Goal: Task Accomplishment & Management: Complete application form

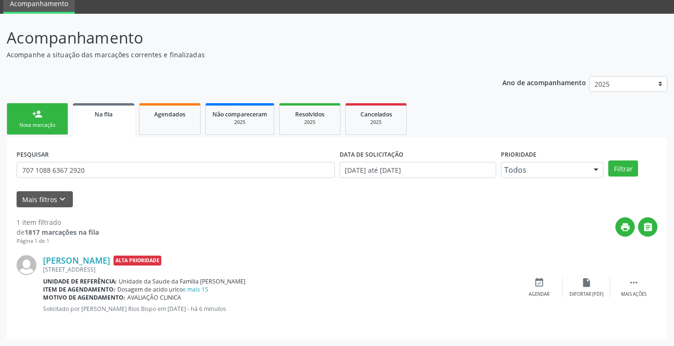
scroll to position [38, 0]
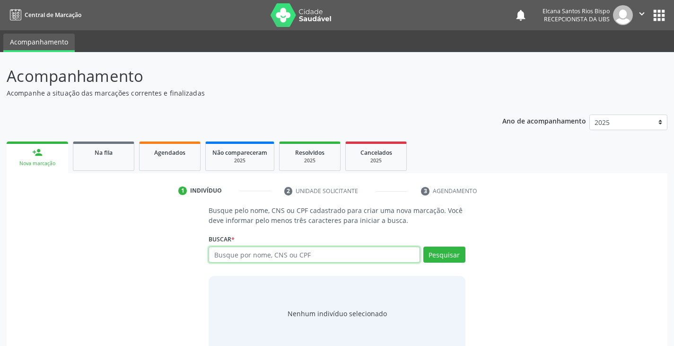
scroll to position [19, 0]
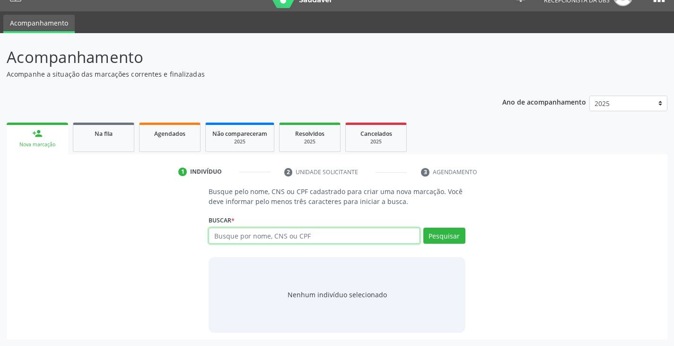
click at [248, 235] on input "text" at bounding box center [313, 235] width 211 height 16
type input "700000784922408"
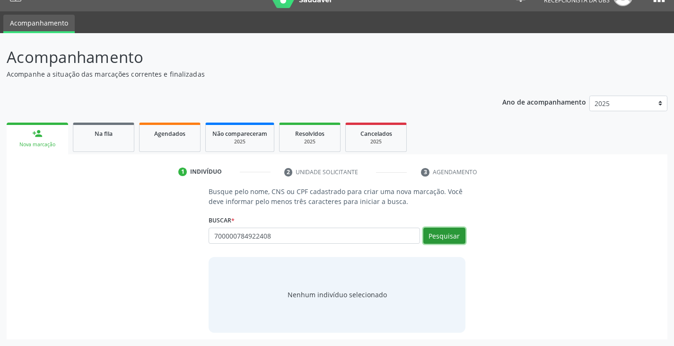
click at [444, 235] on button "Pesquisar" at bounding box center [444, 235] width 42 height 16
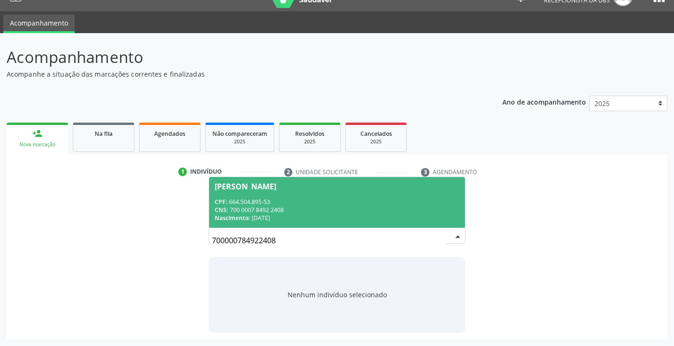
click at [282, 215] on div "Nascimento: [DATE]" at bounding box center [337, 218] width 244 height 8
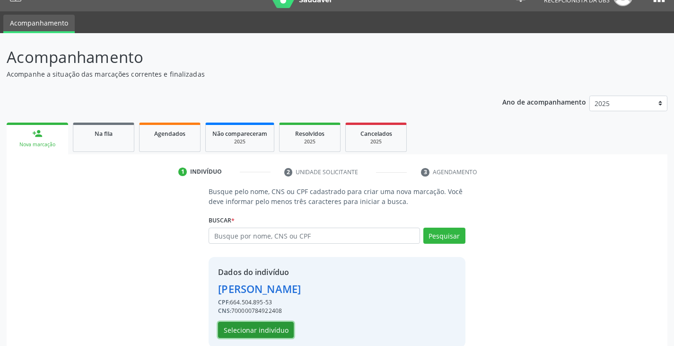
click at [252, 325] on button "Selecionar indivíduo" at bounding box center [256, 329] width 76 height 16
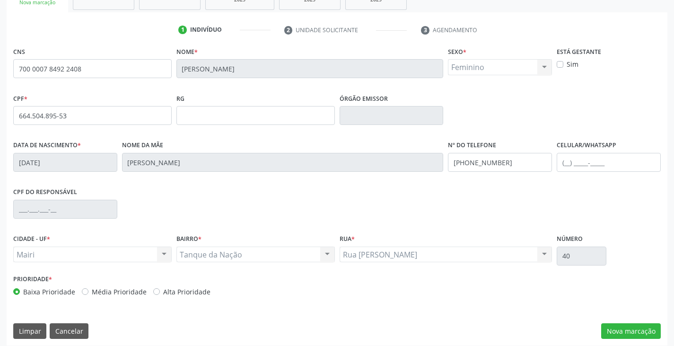
scroll to position [167, 0]
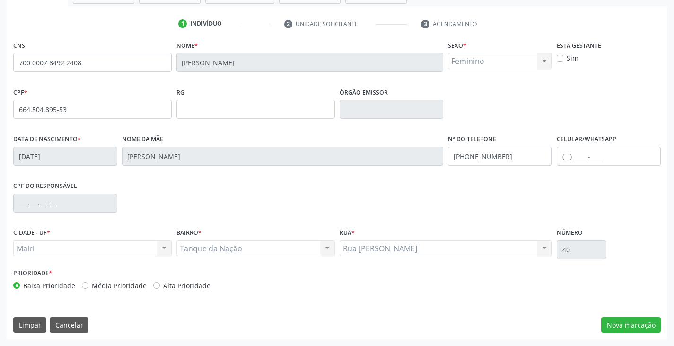
click at [186, 287] on label "Alta Prioridade" at bounding box center [186, 285] width 47 height 10
click at [160, 287] on input "Alta Prioridade" at bounding box center [156, 284] width 7 height 9
radio input "true"
click at [621, 327] on button "Nova marcação" at bounding box center [631, 325] width 60 height 16
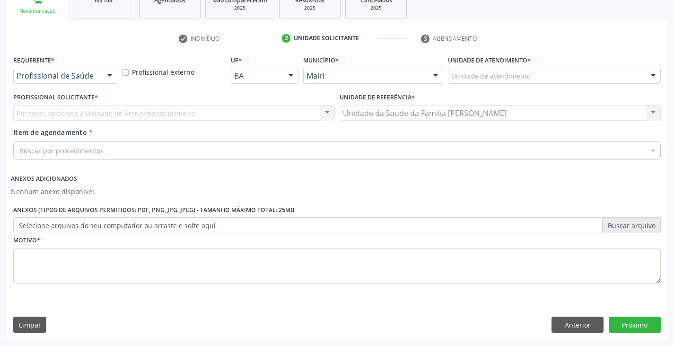
scroll to position [152, 0]
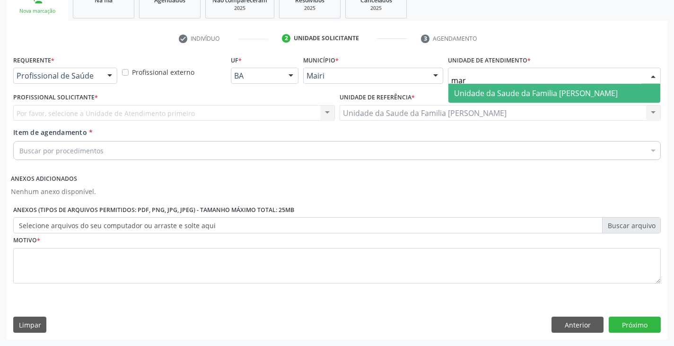
type input "mari"
click at [508, 94] on span "Unidade da Saude da Familia [PERSON_NAME]" at bounding box center [536, 93] width 164 height 10
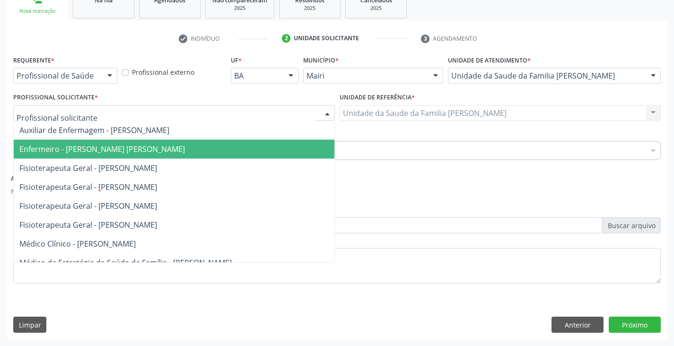
click at [88, 146] on span "Enfermeiro - [PERSON_NAME] [PERSON_NAME]" at bounding box center [101, 149] width 165 height 10
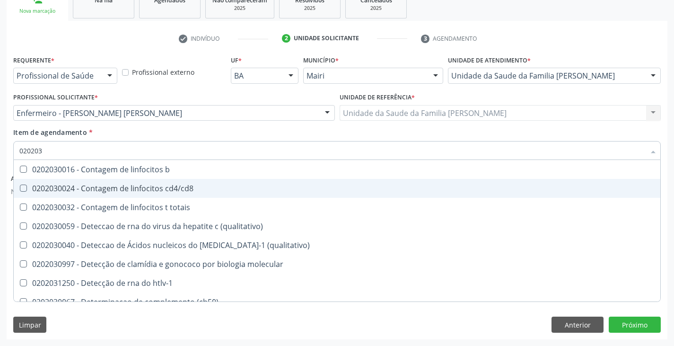
type input "0202038"
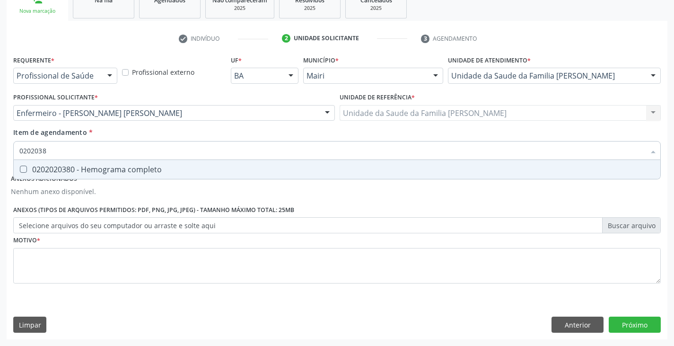
click at [100, 170] on div "0202020380 - Hemograma completo" at bounding box center [336, 169] width 635 height 8
checkbox completo "true"
type input "020203"
checkbox completo "false"
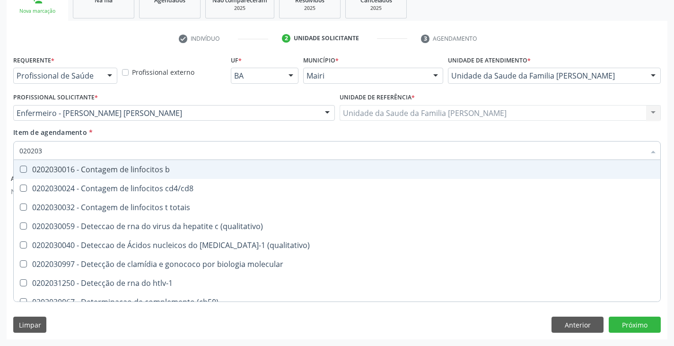
type input "02020"
checkbox completo "false"
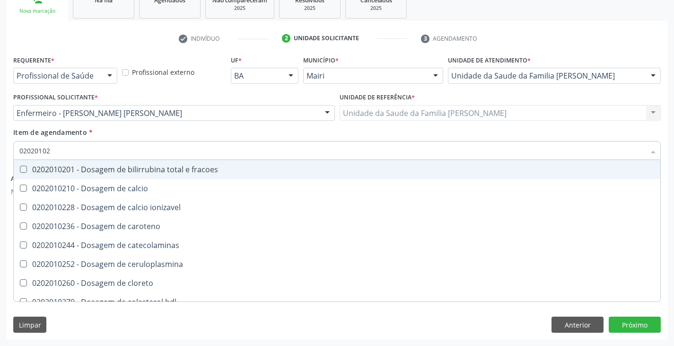
type input "020201029"
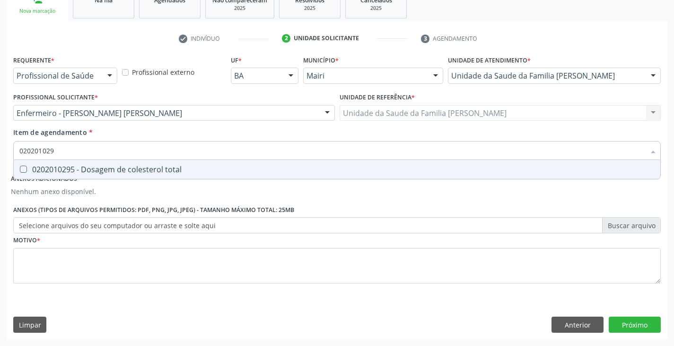
click at [100, 170] on div "0202010295 - Dosagem de colesterol total" at bounding box center [336, 169] width 635 height 8
checkbox total "true"
type input "02020102"
checkbox total "false"
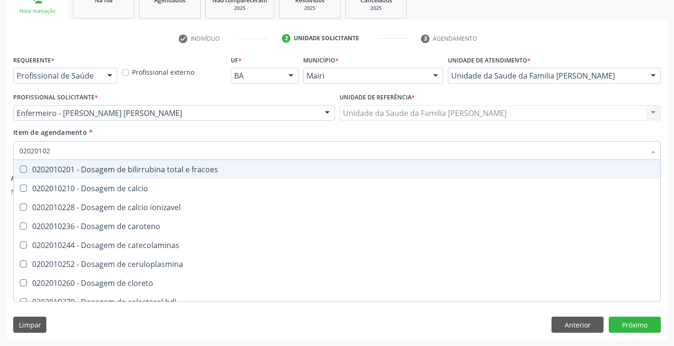
type input "020201028"
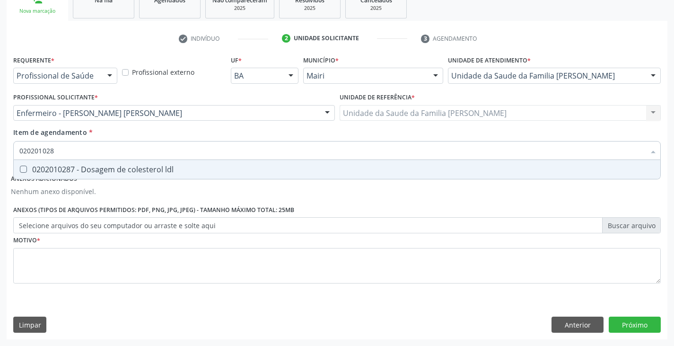
click at [100, 171] on div "0202010287 - Dosagem de colesterol ldl" at bounding box center [336, 169] width 635 height 8
checkbox ldl "true"
type input "02020102"
checkbox ldl "false"
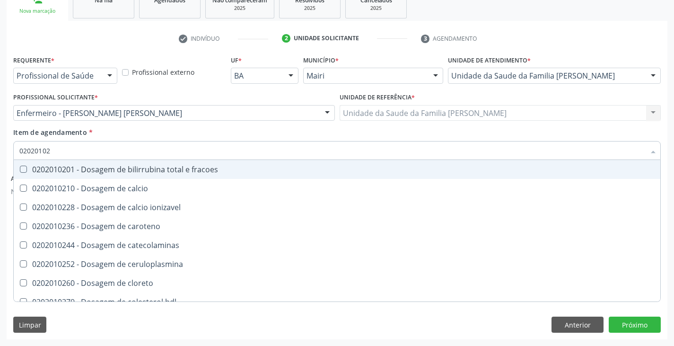
type input "020201027"
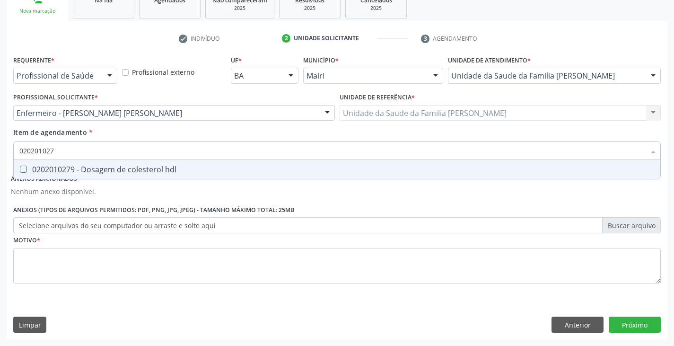
click at [100, 171] on div "0202010279 - Dosagem de colesterol hdl" at bounding box center [336, 169] width 635 height 8
checkbox hdl "true"
type input "02020102"
checkbox hdl "false"
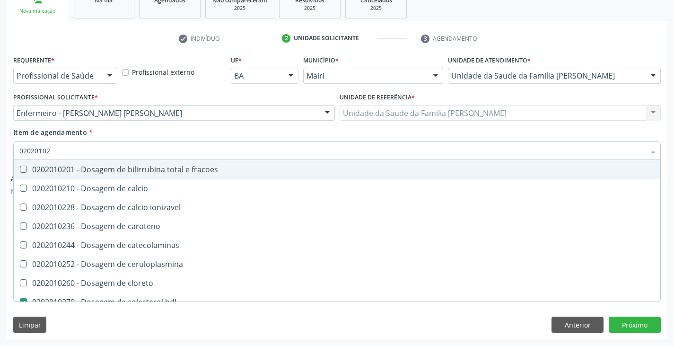
type input "0202010"
checkbox hdl "false"
checkbox ldl "false"
checkbox total "false"
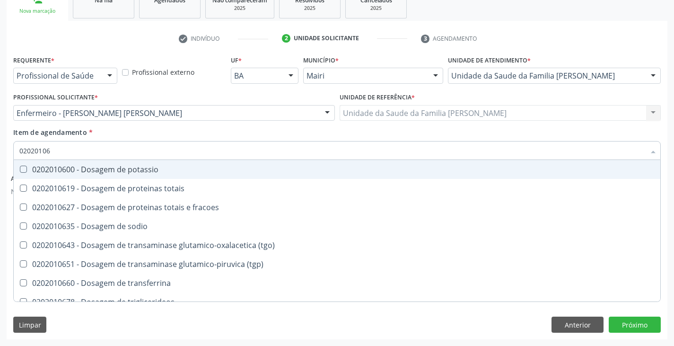
type input "020201067"
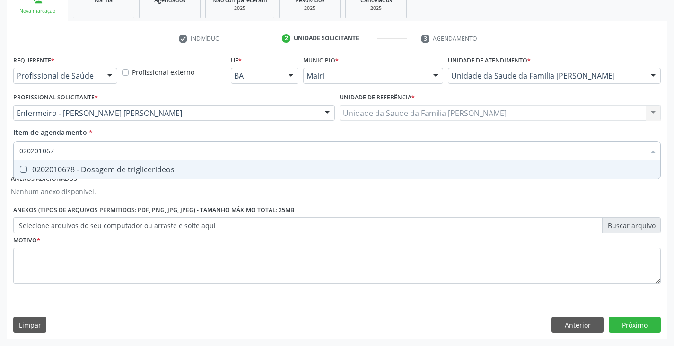
click at [100, 171] on div "0202010678 - Dosagem de triglicerideos" at bounding box center [336, 169] width 635 height 8
checkbox triglicerideos "true"
type input "02020106"
checkbox triglicerideos "false"
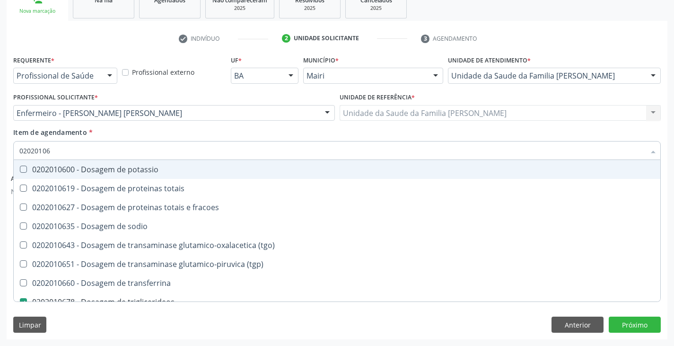
type input "020201069"
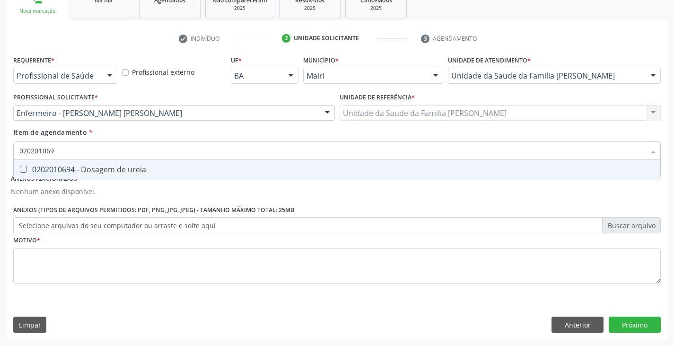
click at [100, 171] on div "0202010694 - Dosagem de ureia" at bounding box center [336, 169] width 635 height 8
checkbox ureia "true"
type input "02020106"
checkbox ureia "false"
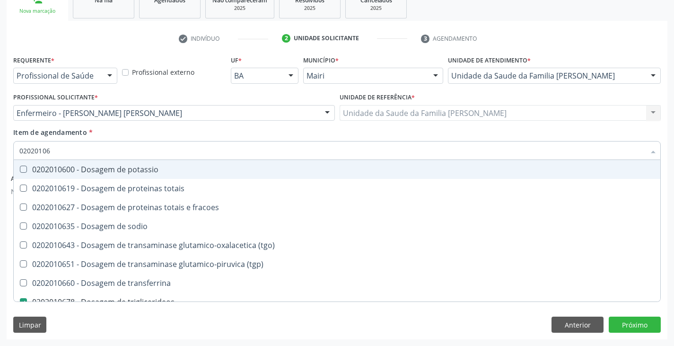
type input "0202010"
checkbox triglicerideos "false"
checkbox ureia "false"
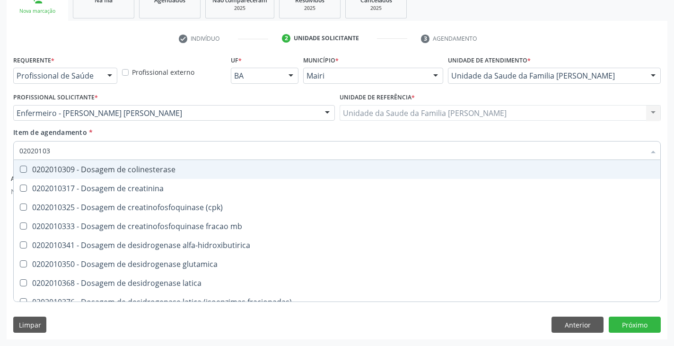
type input "020201031"
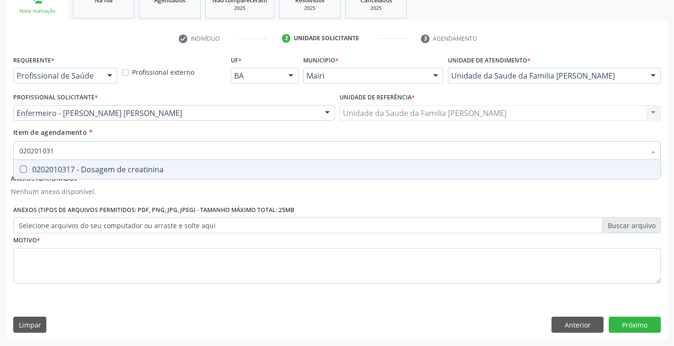
click at [100, 171] on div "0202010317 - Dosagem de creatinina" at bounding box center [336, 169] width 635 height 8
checkbox creatinina "true"
type input "02020103"
checkbox creatinina "false"
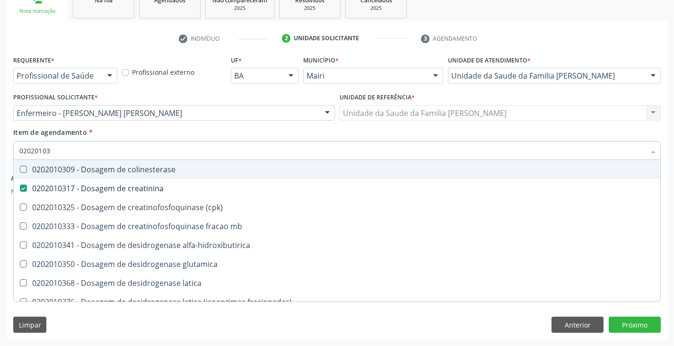
type input "0202010"
checkbox creatinina "false"
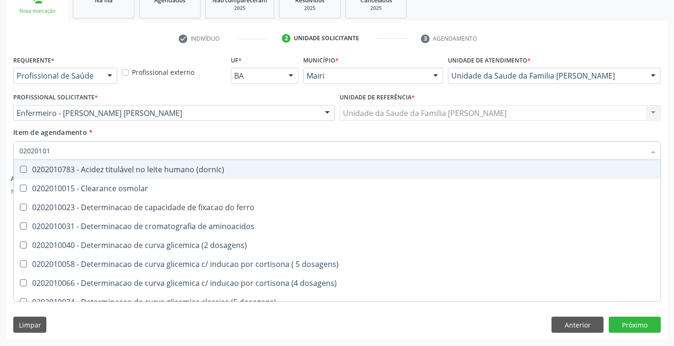
type input "020201012"
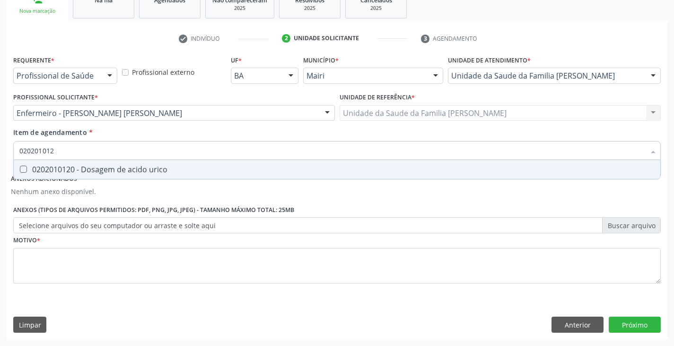
click at [100, 171] on div "0202010120 - Dosagem de acido urico" at bounding box center [336, 169] width 635 height 8
checkbox urico "true"
type input "02020101"
checkbox urico "false"
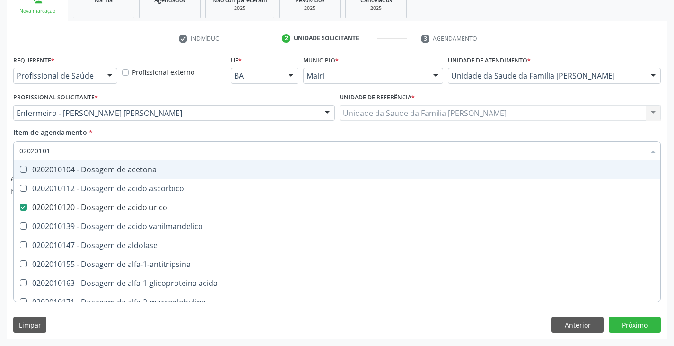
type input "0202010"
checkbox urico "false"
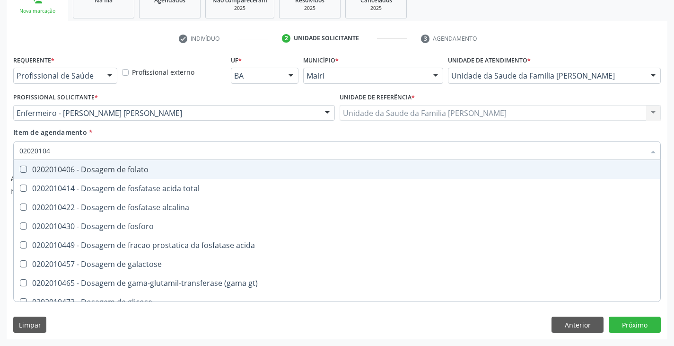
type input "020201047"
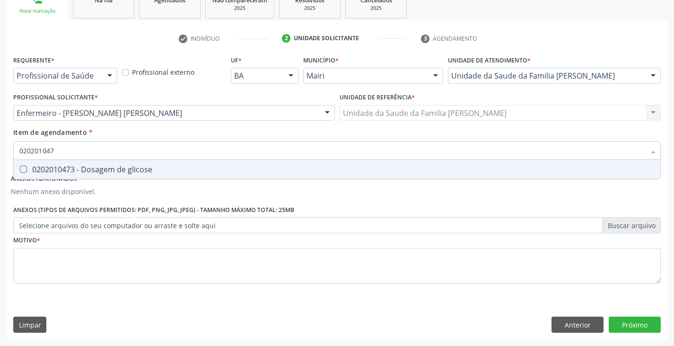
click at [99, 171] on div "0202010473 - Dosagem de glicose" at bounding box center [336, 169] width 635 height 8
checkbox glicose "true"
type input "02020104"
checkbox glicose "false"
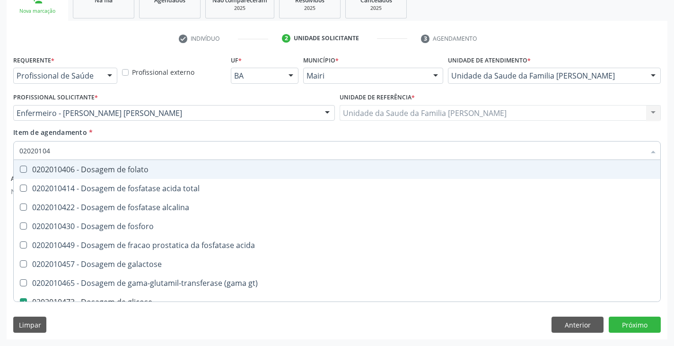
type input "0202010"
checkbox glicose "false"
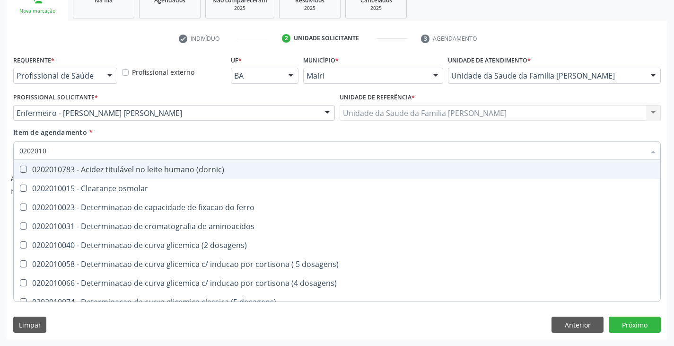
type input "02020106"
checkbox dosagens\) "true"
checkbox ivy "true"
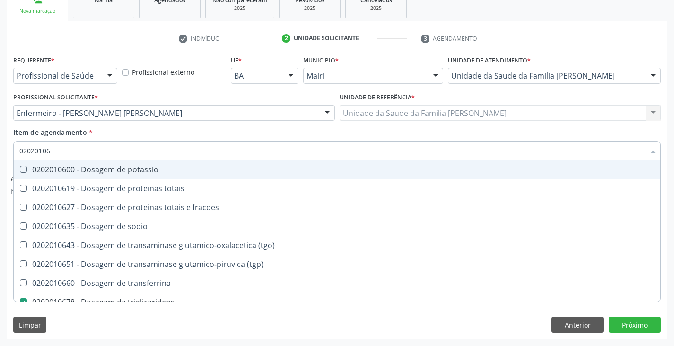
type input "020201064"
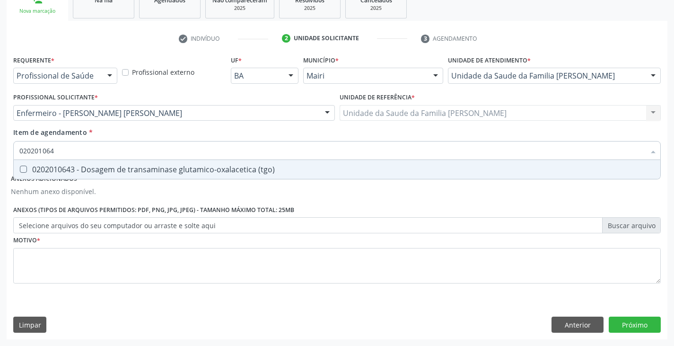
click at [99, 171] on div "0202010643 - Dosagem de transaminase glutamico-oxalacetica (tgo)" at bounding box center [336, 169] width 635 height 8
checkbox \(tgo\) "true"
type input "02020106"
checkbox \(tgo\) "false"
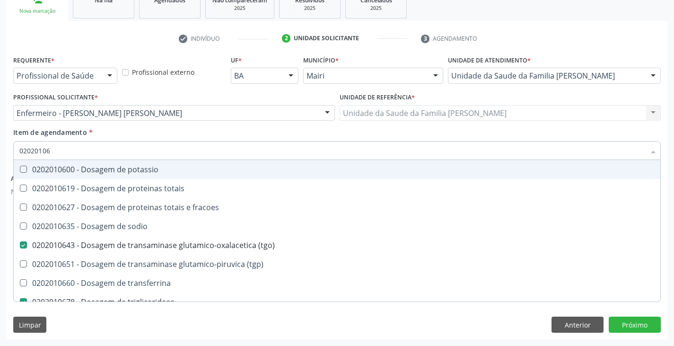
type input "020201065"
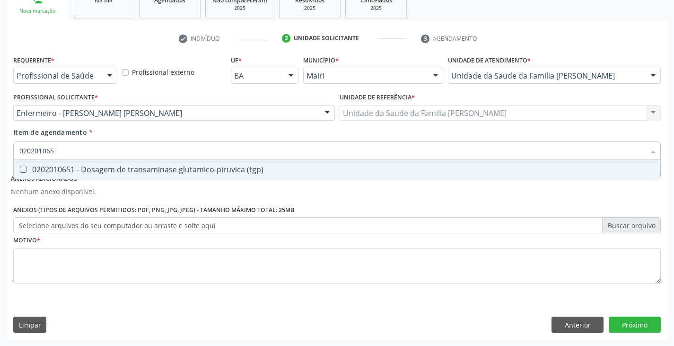
click at [99, 171] on div "0202010651 - Dosagem de transaminase glutamico-piruvica (tgp)" at bounding box center [336, 169] width 635 height 8
checkbox \(tgp\) "true"
type input "02020106"
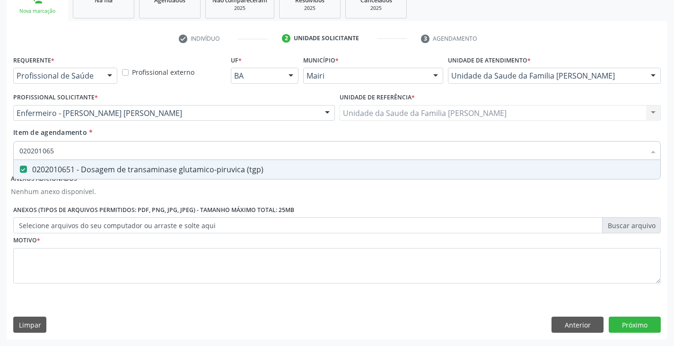
checkbox \(tgp\) "false"
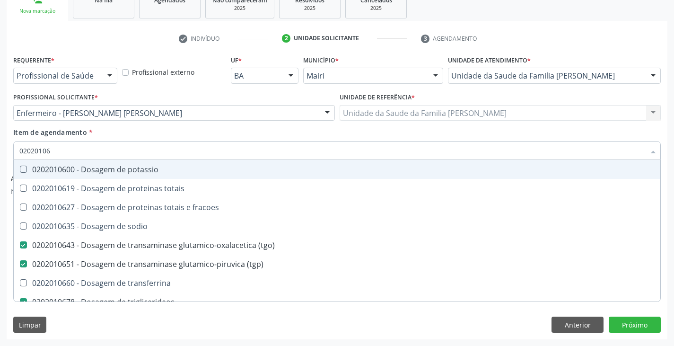
type input "0202010"
checkbox \(tgo\) "false"
checkbox \(tgp\) "false"
checkbox triglicerideos "false"
checkbox ureia "false"
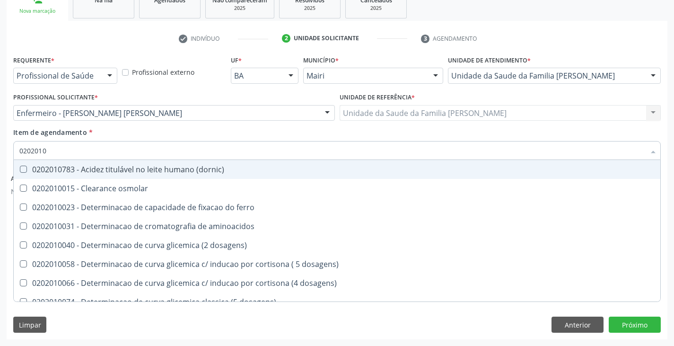
type input "020201"
checkbox urico "false"
checkbox alfa-2-macroglobulina "true"
checkbox hdl "false"
checkbox ldl "false"
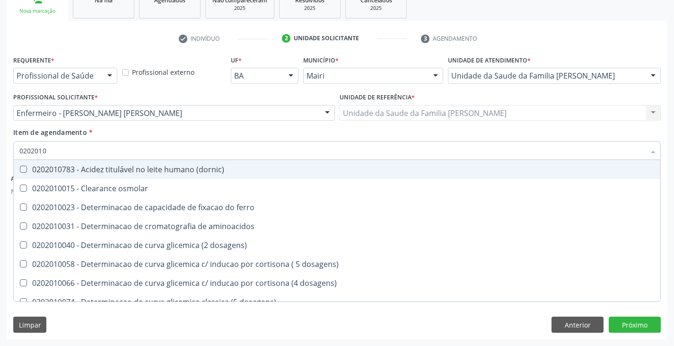
checkbox total "false"
checkbox creatinina "false"
checkbox alfa-hidroxibutirica "true"
checkbox glutamica "true"
checkbox latica "true"
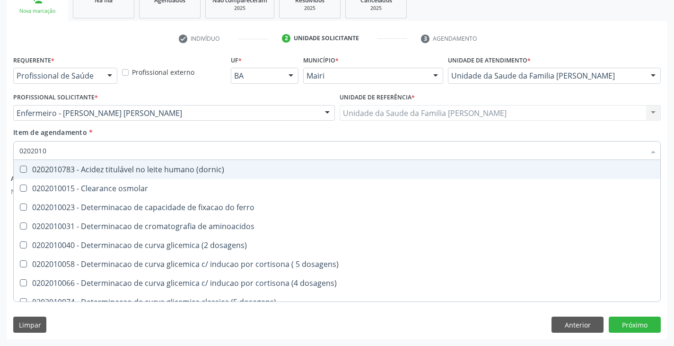
checkbox ferritina "true"
checkbox glicose "false"
checkbox magnesio "true"
checkbox \(tgo\) "false"
checkbox \(tgp\) "false"
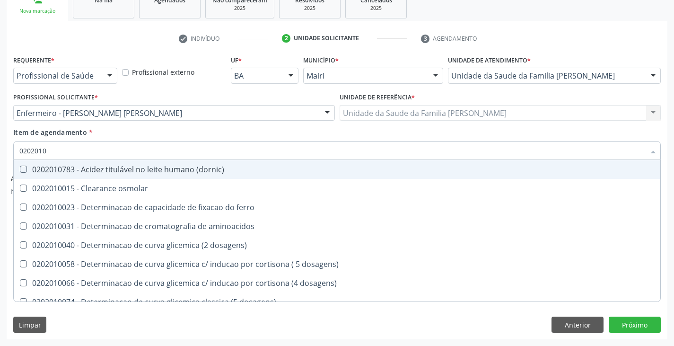
checkbox triglicerideos "false"
checkbox ureia "false"
checkbox \) "true"
checkbox d-xilose "true"
type input "02020"
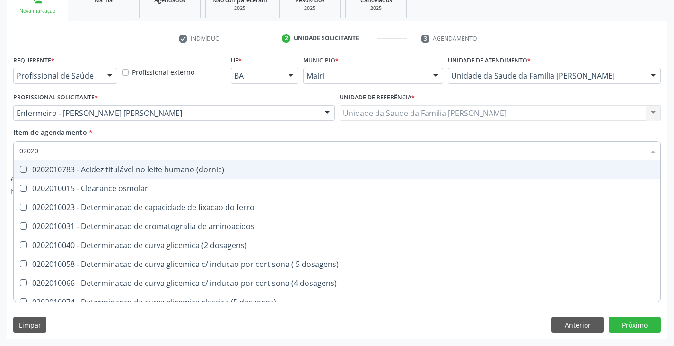
checkbox urico "false"
checkbox hdl "false"
checkbox ldl "false"
checkbox total "false"
checkbox creatinina "false"
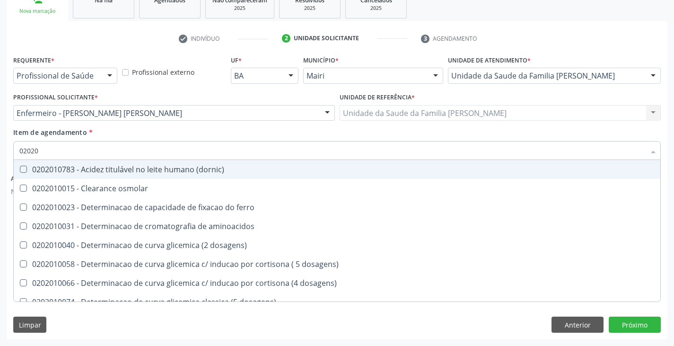
checkbox glicose "false"
checkbox \(tgo\) "false"
checkbox \(tgp\) "false"
checkbox triglicerideos "false"
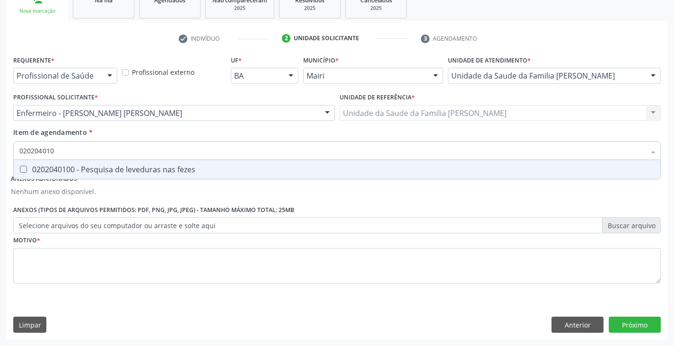
type input "0202040100"
click at [99, 171] on div "0202040100 - Pesquisa de leveduras nas fezes" at bounding box center [336, 169] width 635 height 8
checkbox fezes "true"
type input "02020401"
checkbox fezes "false"
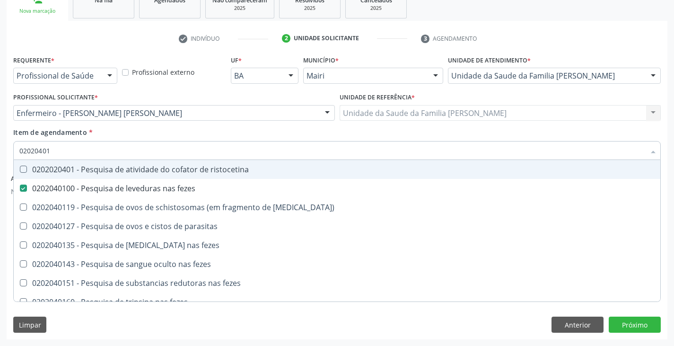
type input "0202040"
checkbox fezes "false"
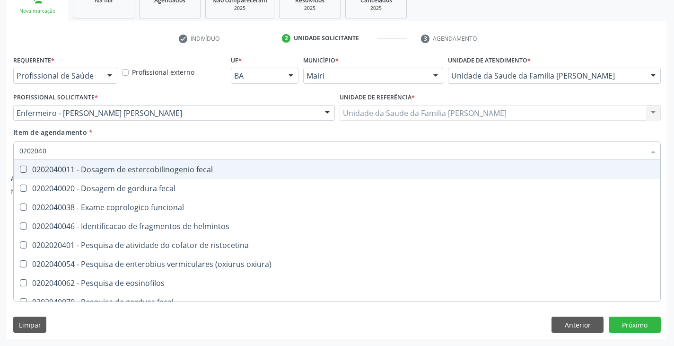
type input "020204"
checkbox fezes "false"
checkbox fezes "true"
type input "02020"
checkbox fezes "false"
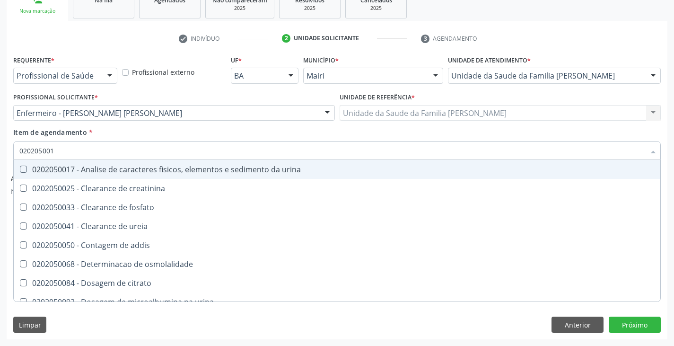
type input "0202050017"
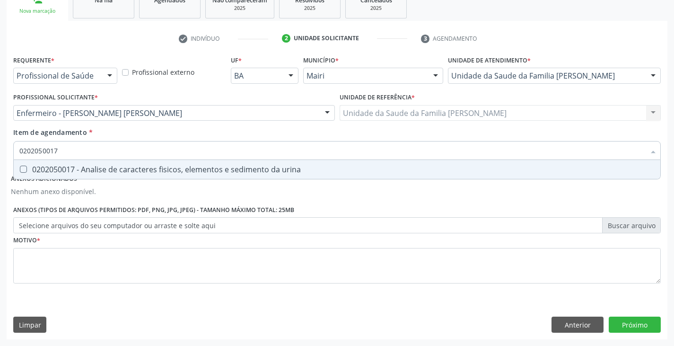
click at [99, 171] on div "0202050017 - Analise de caracteres fisicos, elementos e sedimento da urina" at bounding box center [336, 169] width 635 height 8
checkbox urina "true"
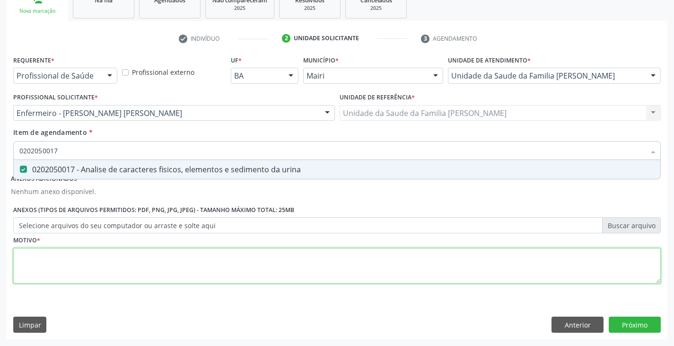
click at [92, 270] on div "Requerente * Profissional de Saúde Profissional de Saúde Paciente Nenhum result…" at bounding box center [336, 174] width 647 height 243
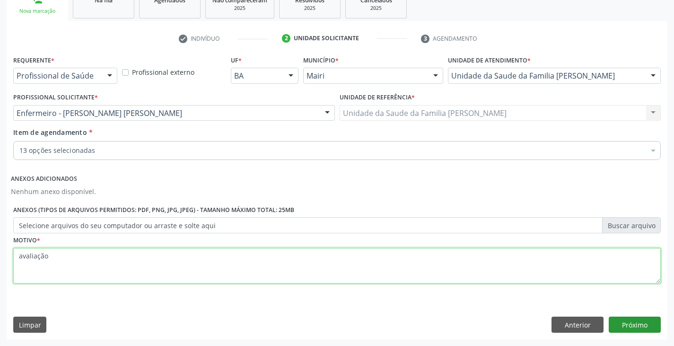
type textarea "avaliação"
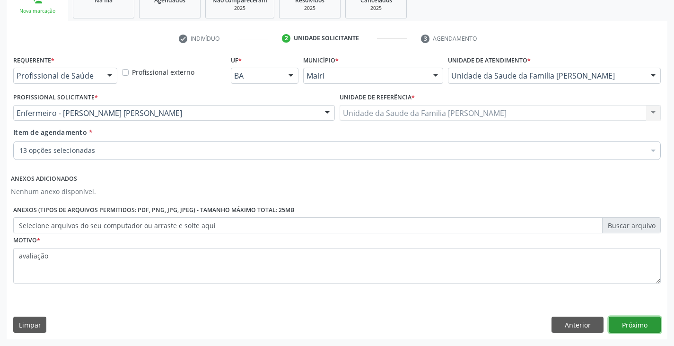
click at [637, 326] on button "Próximo" at bounding box center [634, 324] width 52 height 16
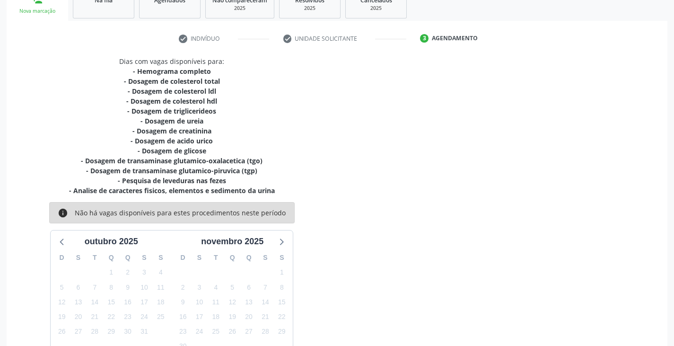
scroll to position [213, 0]
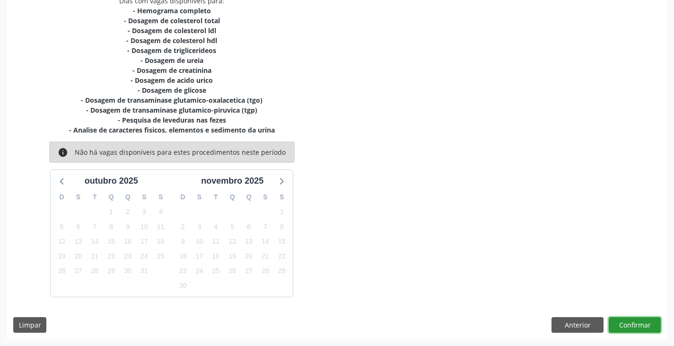
click at [633, 322] on button "Confirmar" at bounding box center [634, 325] width 52 height 16
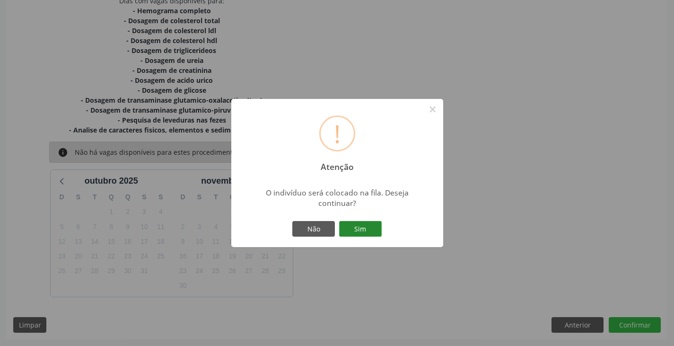
click at [366, 231] on button "Sim" at bounding box center [360, 229] width 43 height 16
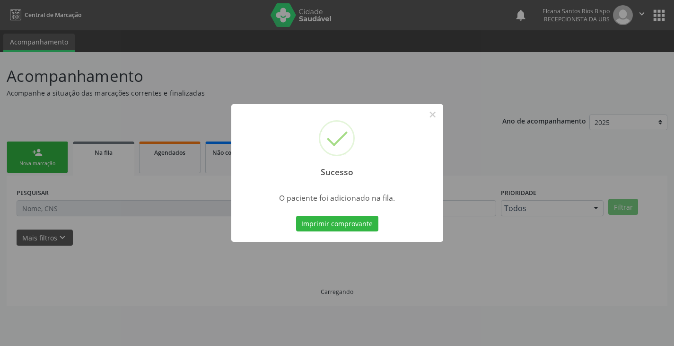
scroll to position [0, 0]
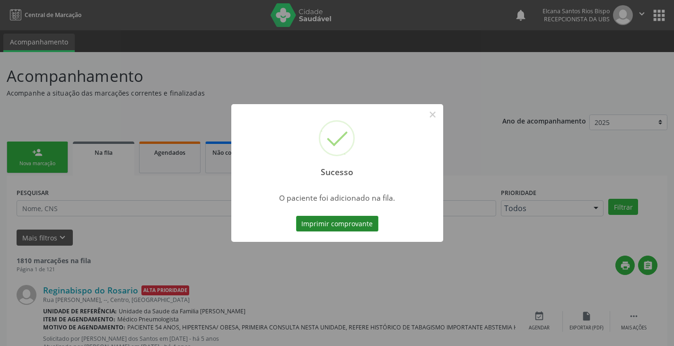
click at [360, 222] on button "Imprimir comprovante" at bounding box center [337, 224] width 82 height 16
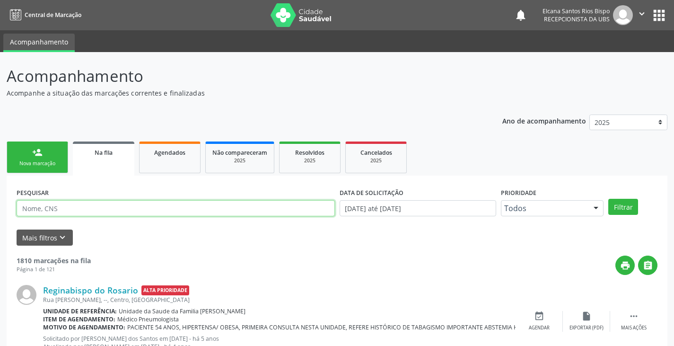
click at [76, 212] on input "text" at bounding box center [176, 208] width 318 height 16
paste input "700 0007 8492 2408"
type input "700 0007 8492 2408"
click at [608, 199] on button "Filtrar" at bounding box center [623, 207] width 30 height 16
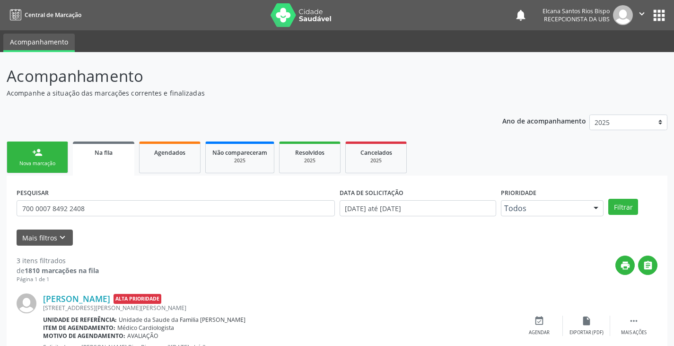
scroll to position [189, 0]
